Goal: Find specific page/section: Find specific page/section

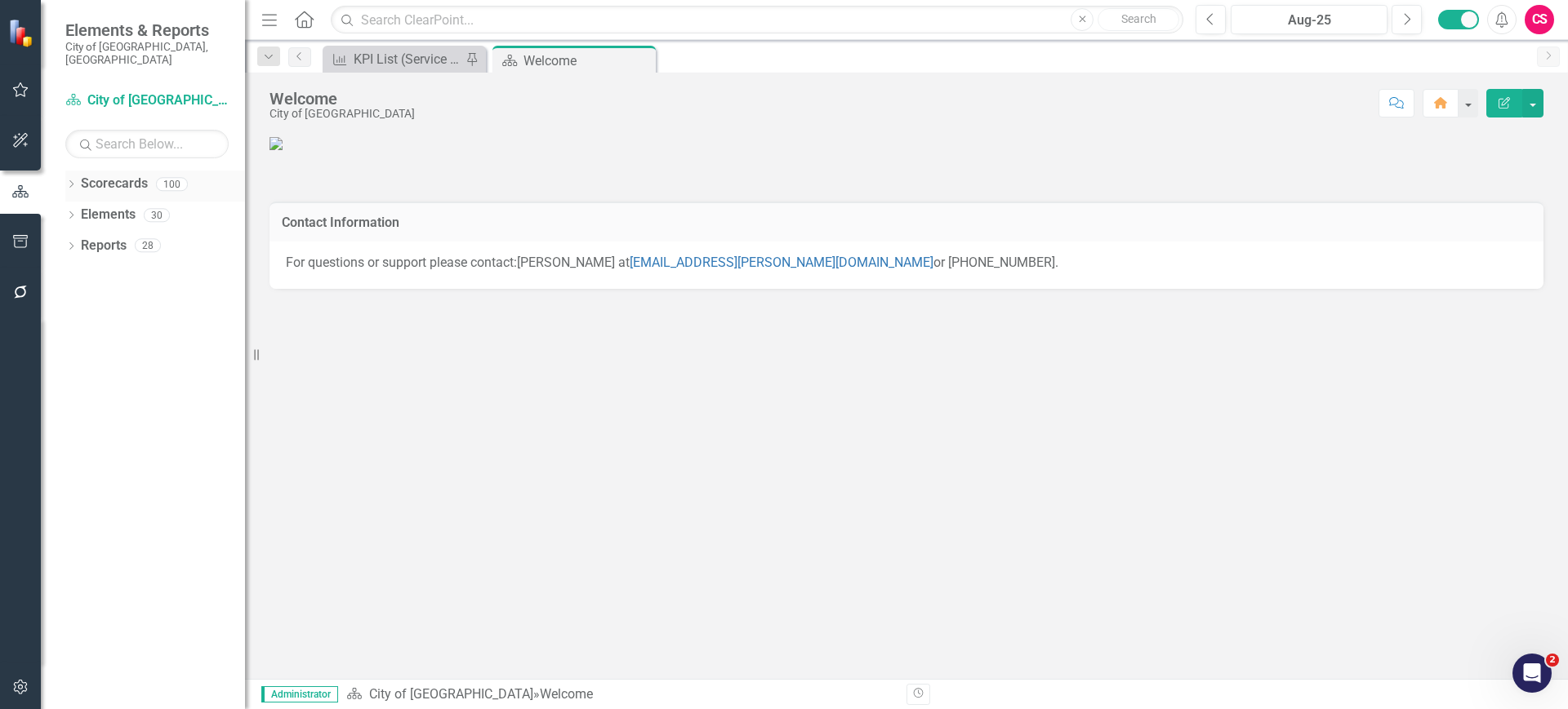
click at [77, 181] on icon "Dropdown" at bounding box center [71, 185] width 11 height 9
click at [77, 333] on icon "Dropdown" at bounding box center [80, 338] width 12 height 10
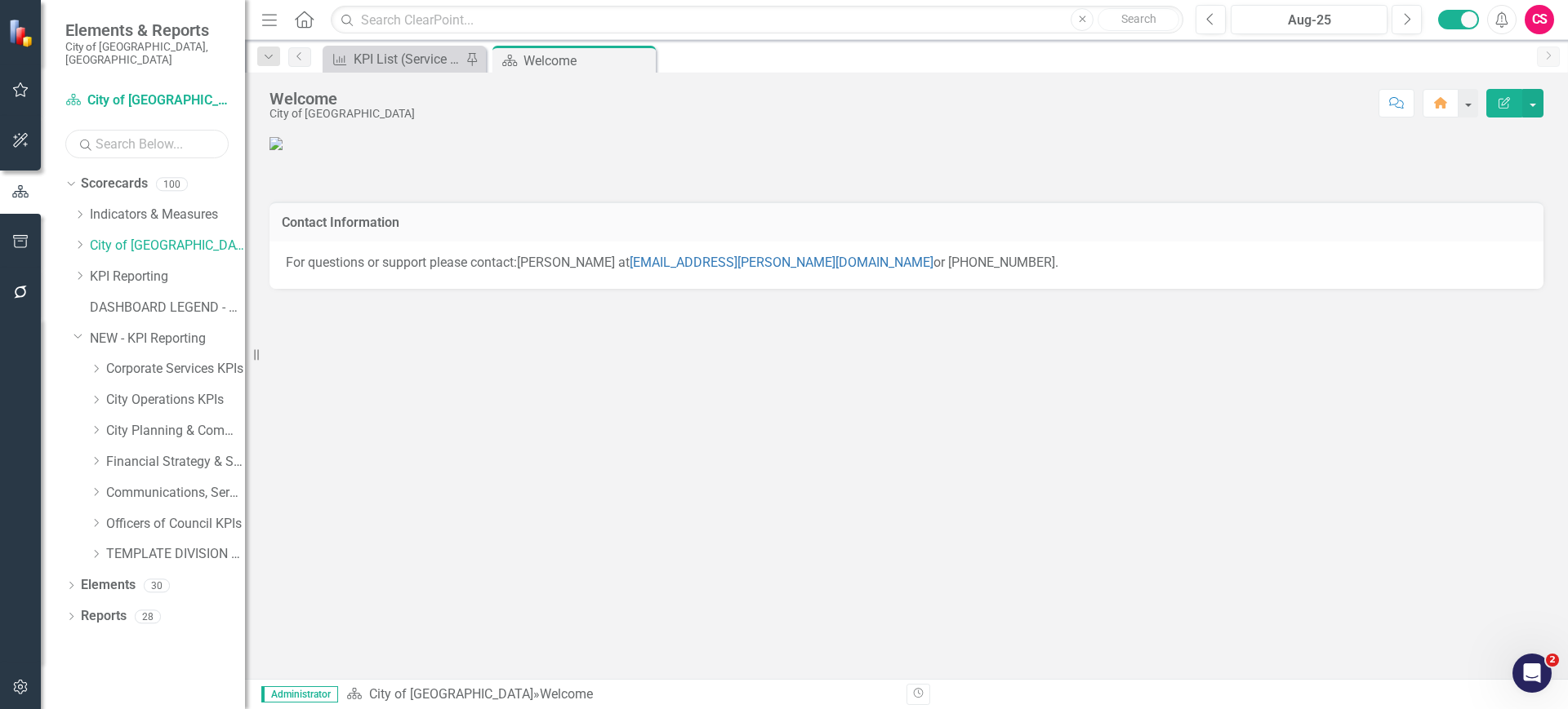
click at [147, 130] on input "text" at bounding box center [147, 144] width 163 height 29
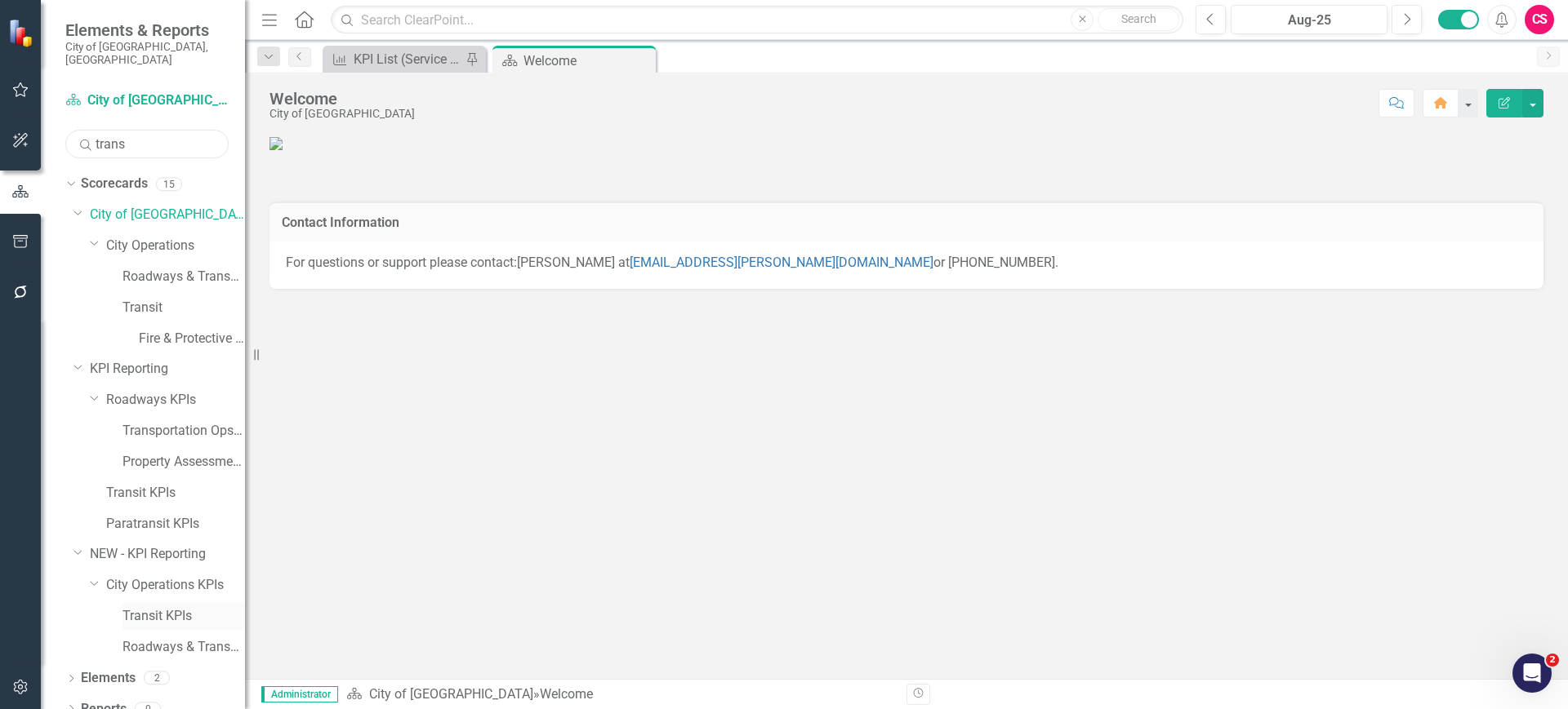
type input "trans"
click at [153, 608] on link "Transit KPIs" at bounding box center [183, 617] width 122 height 19
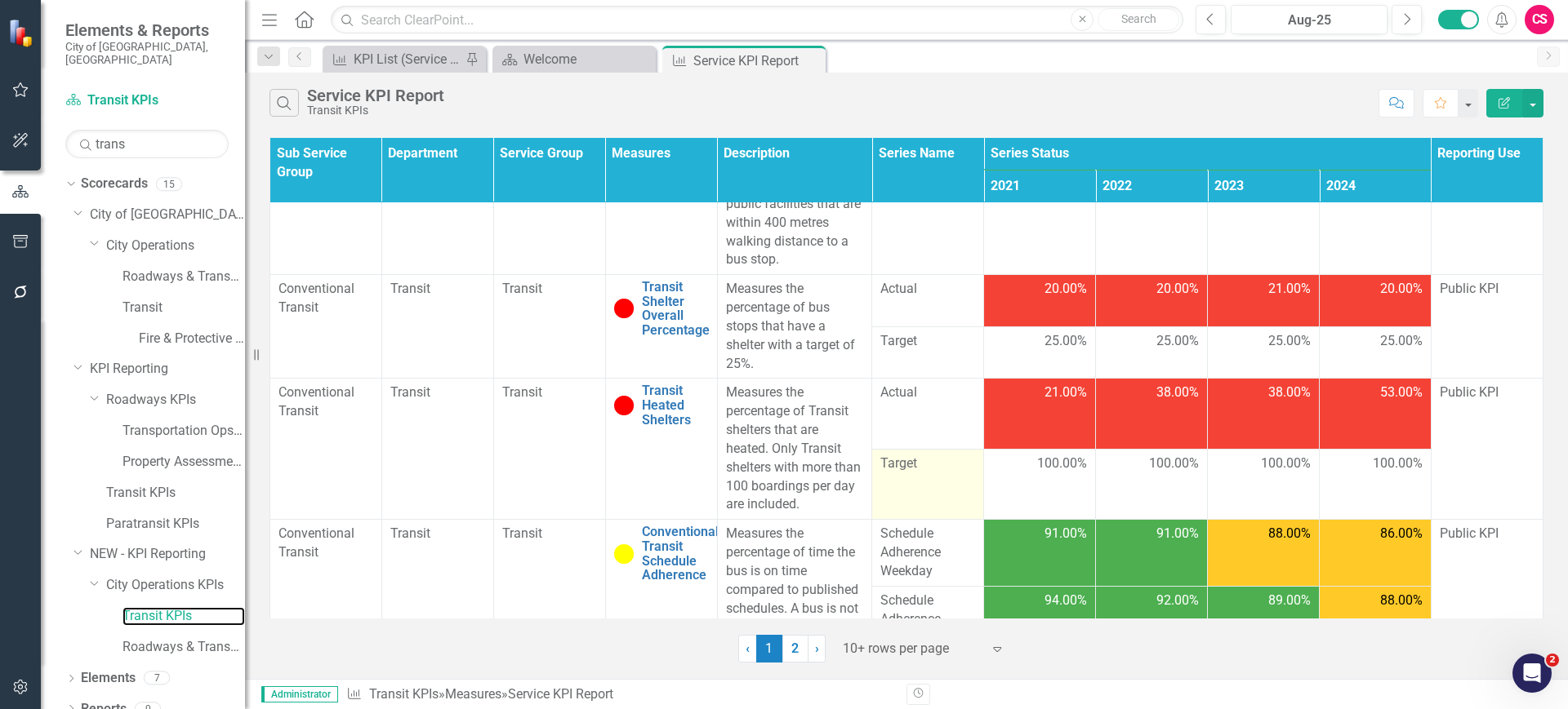
scroll to position [379, 0]
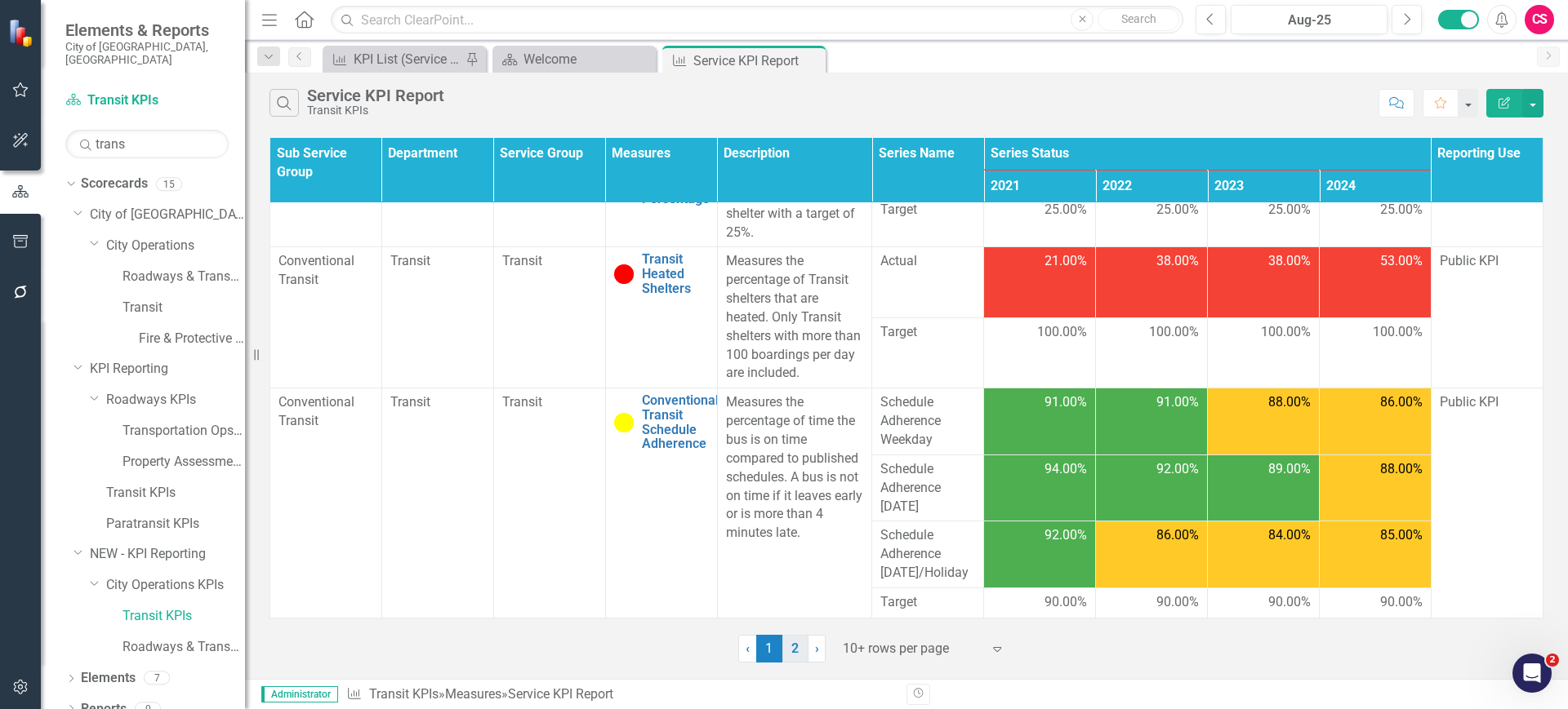
click at [793, 653] on link "2" at bounding box center [795, 649] width 26 height 28
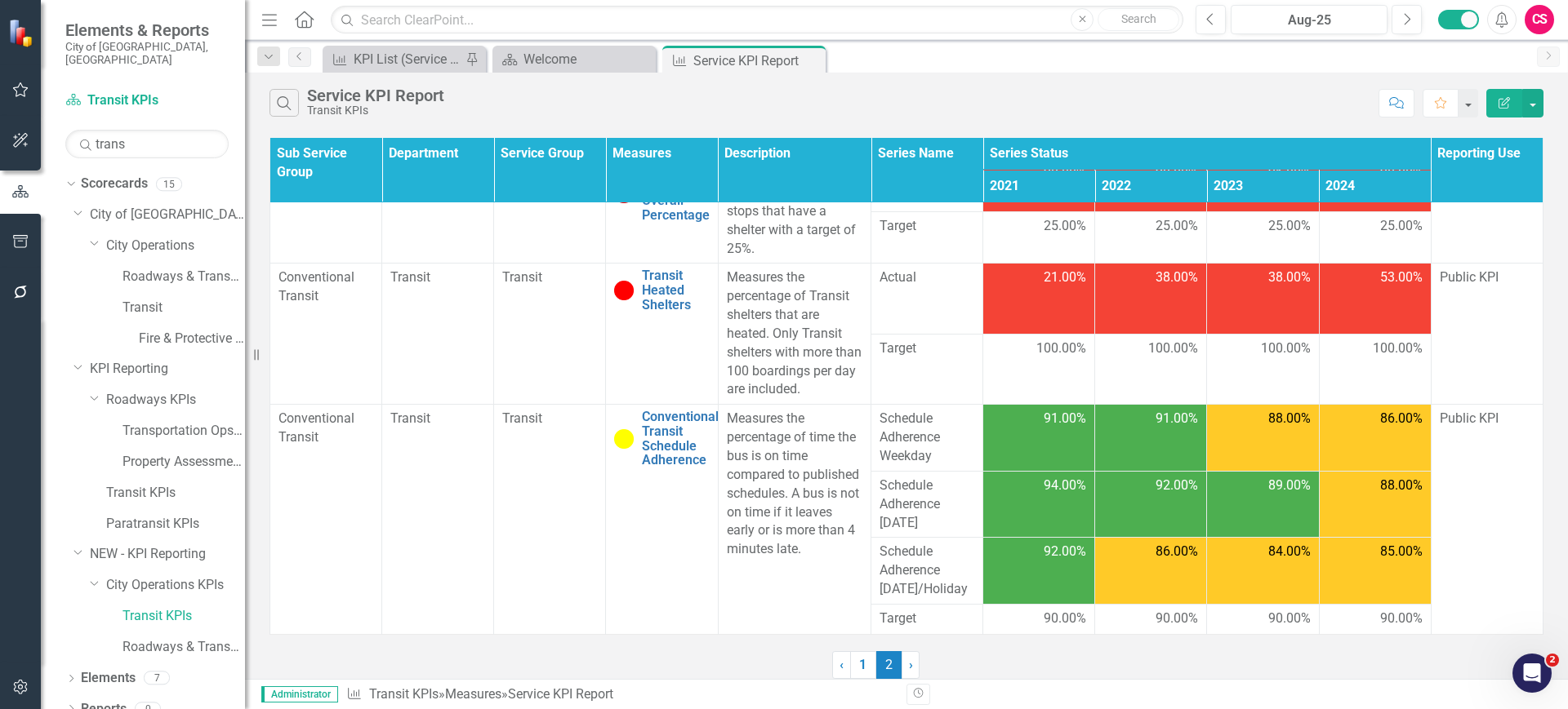
scroll to position [0, 0]
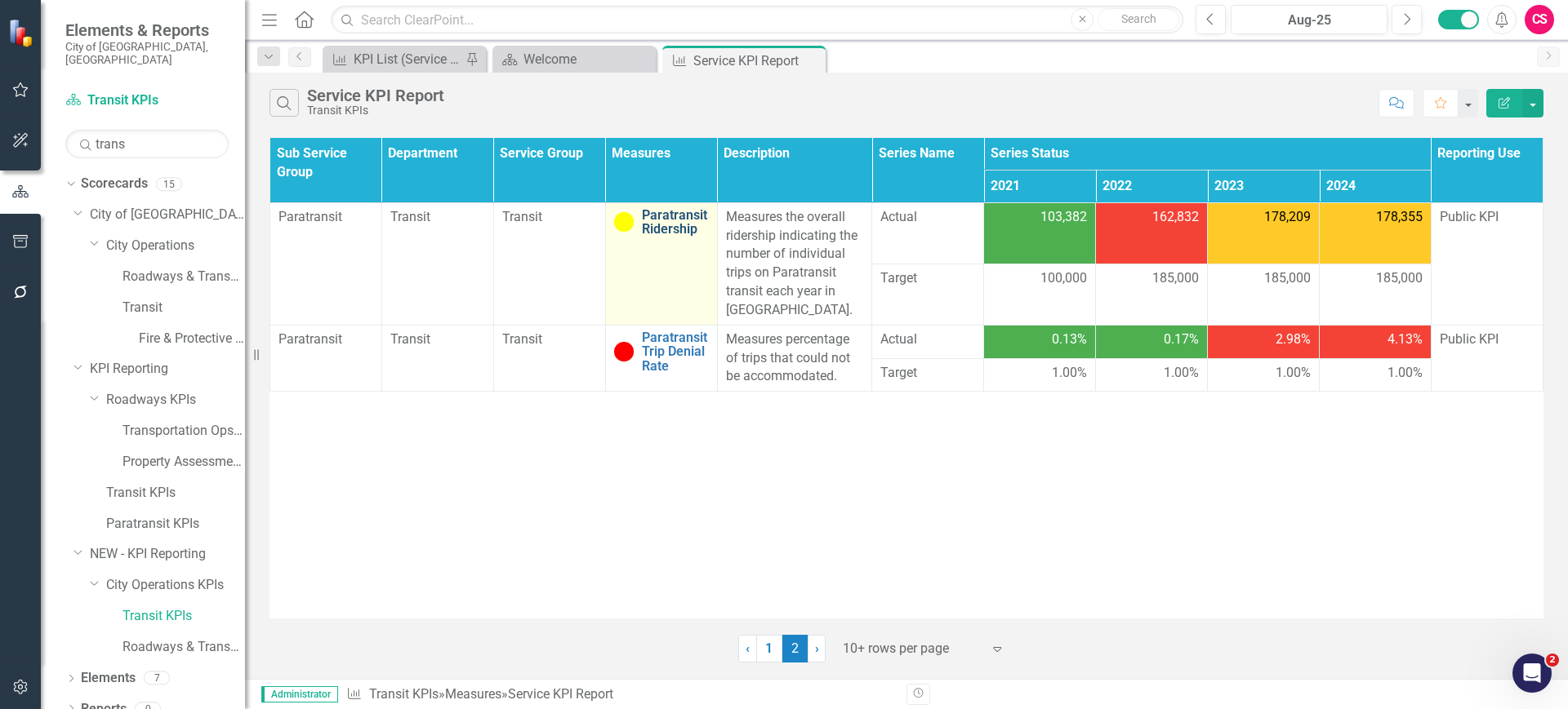
click at [658, 221] on link "Paratransit Ridership" at bounding box center [675, 222] width 67 height 29
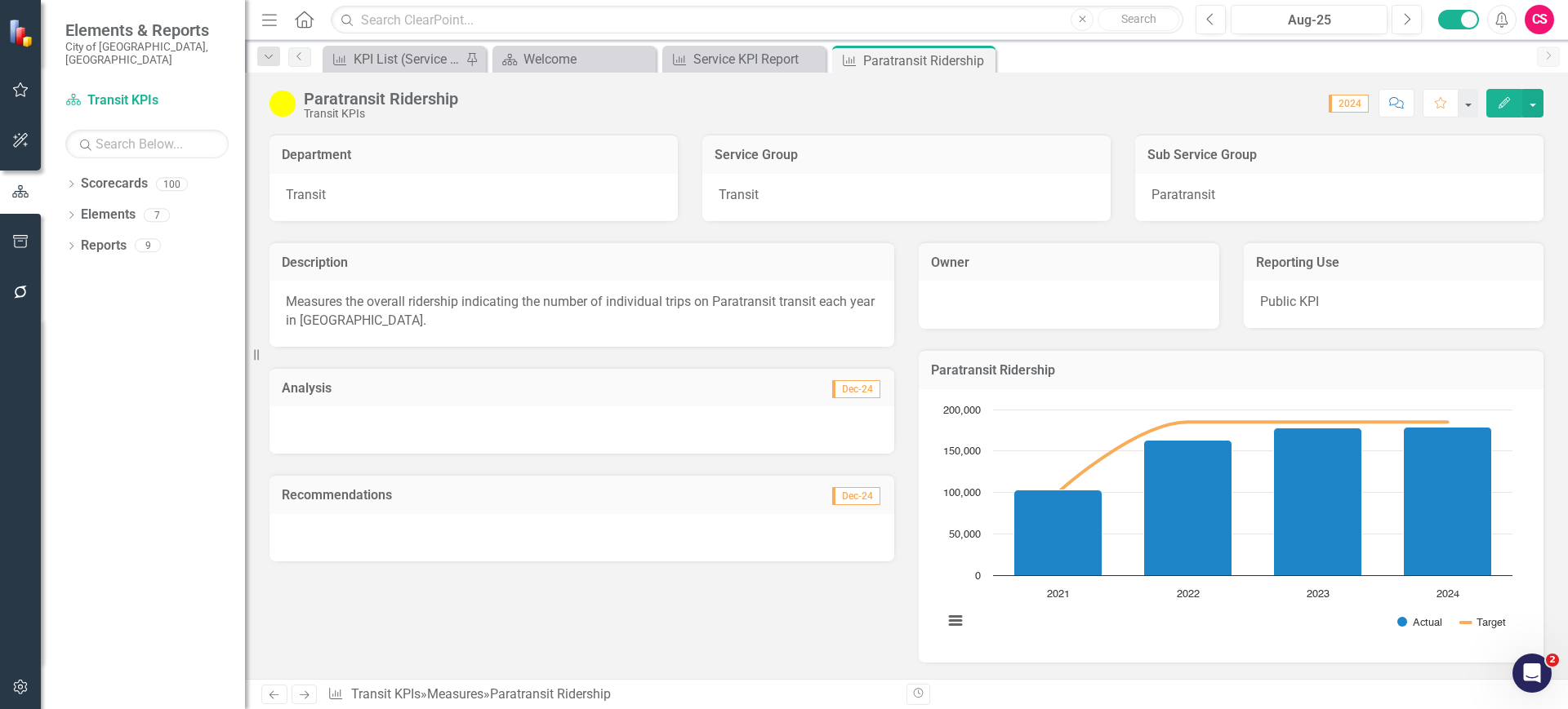
scroll to position [303, 0]
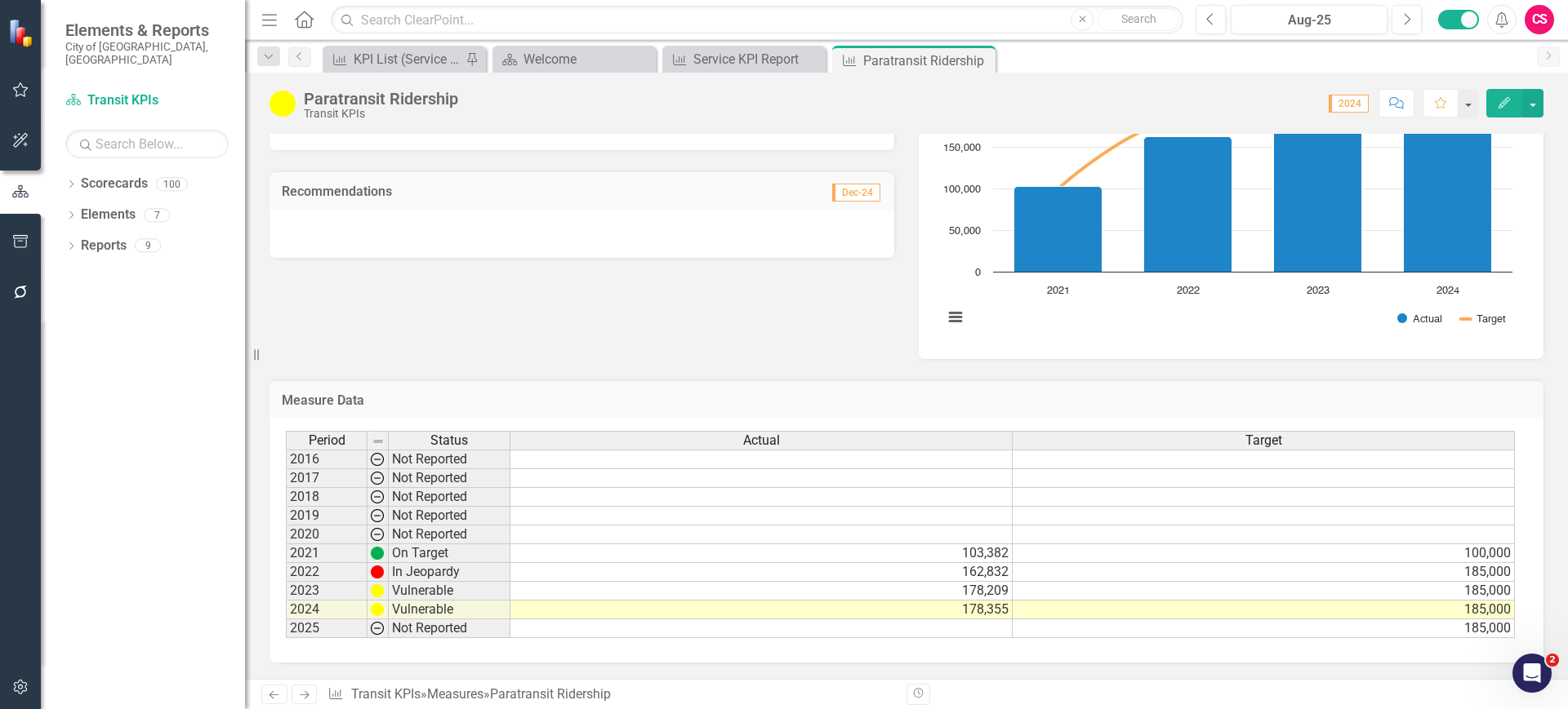
click at [298, 695] on icon "Next" at bounding box center [304, 695] width 14 height 11
